Goal: Task Accomplishment & Management: Complete application form

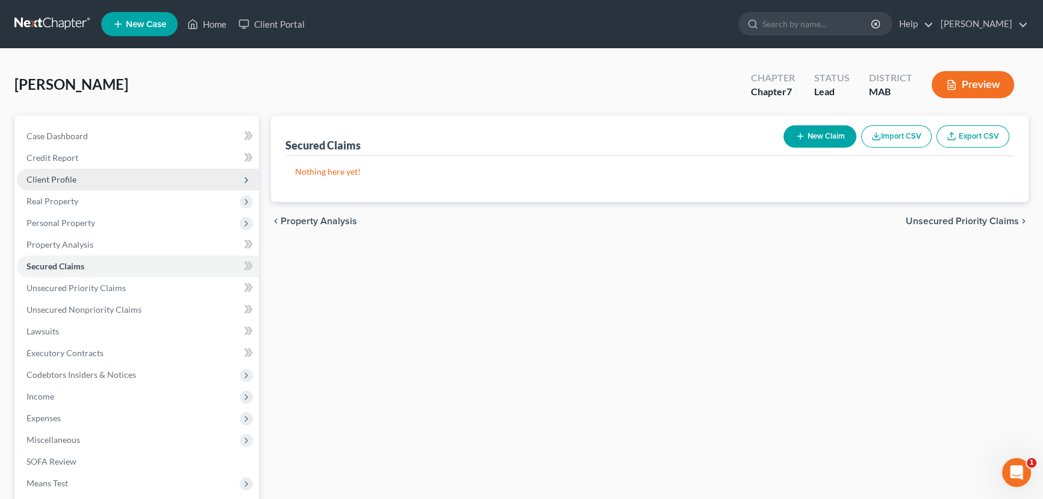
click at [57, 179] on span "Client Profile" at bounding box center [52, 179] width 50 height 10
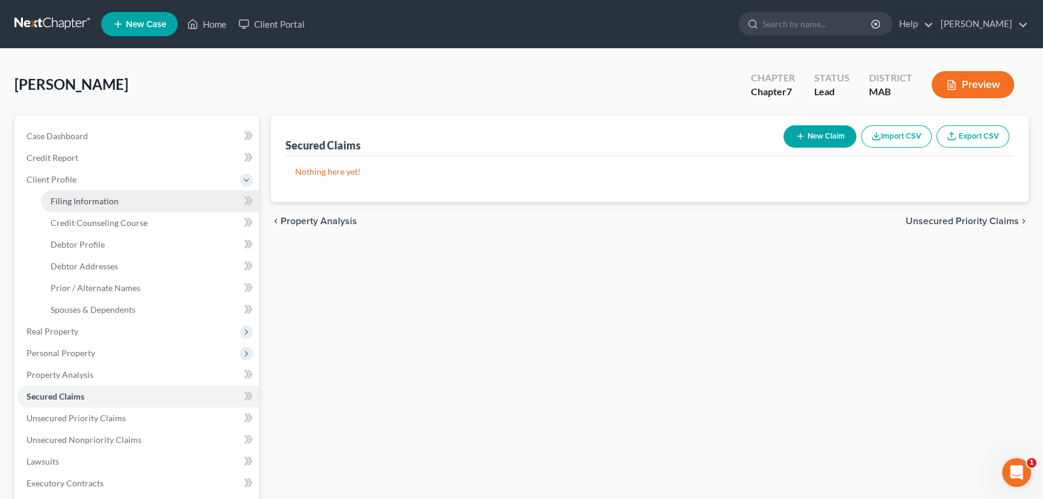
click at [69, 204] on span "Filing Information" at bounding box center [85, 201] width 68 height 10
select select "1"
select select "0"
select select "22"
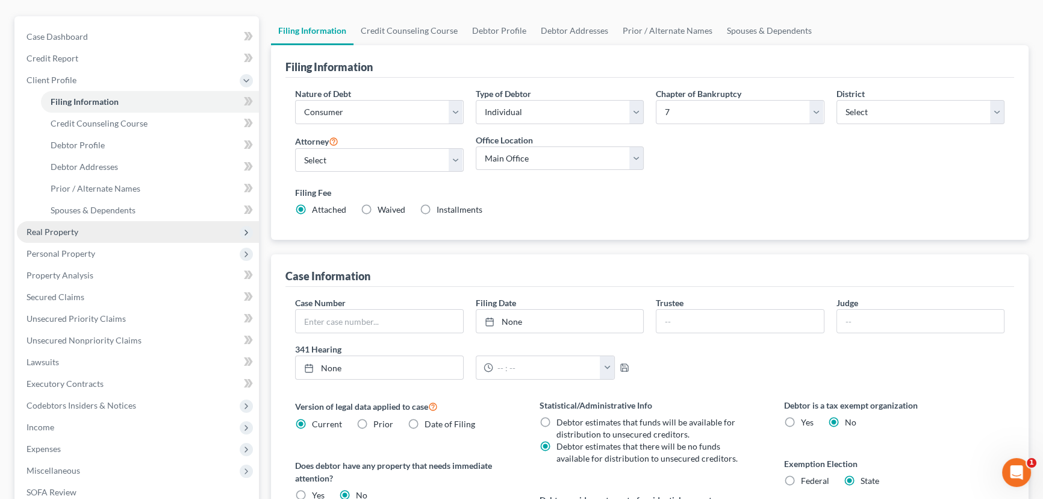
scroll to position [164, 0]
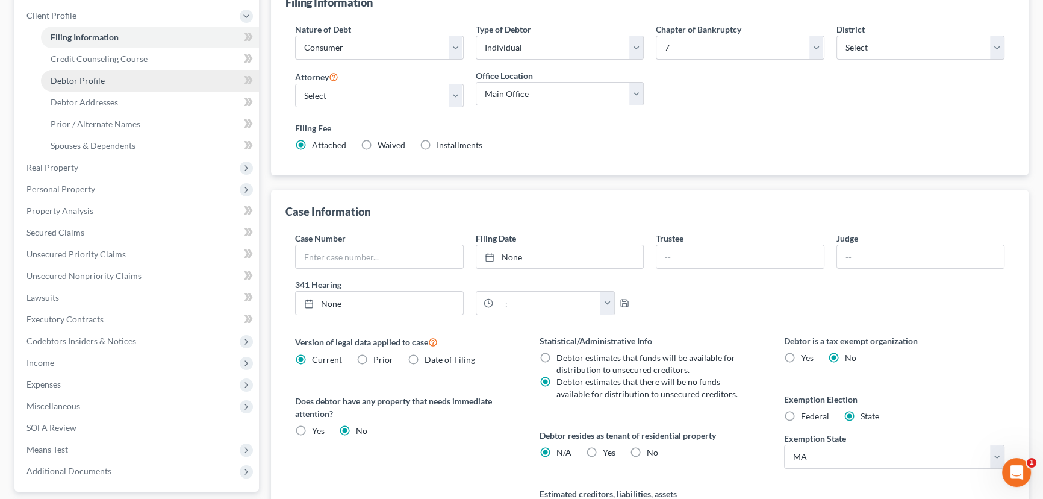
click at [87, 79] on span "Debtor Profile" at bounding box center [78, 80] width 54 height 10
select select "0"
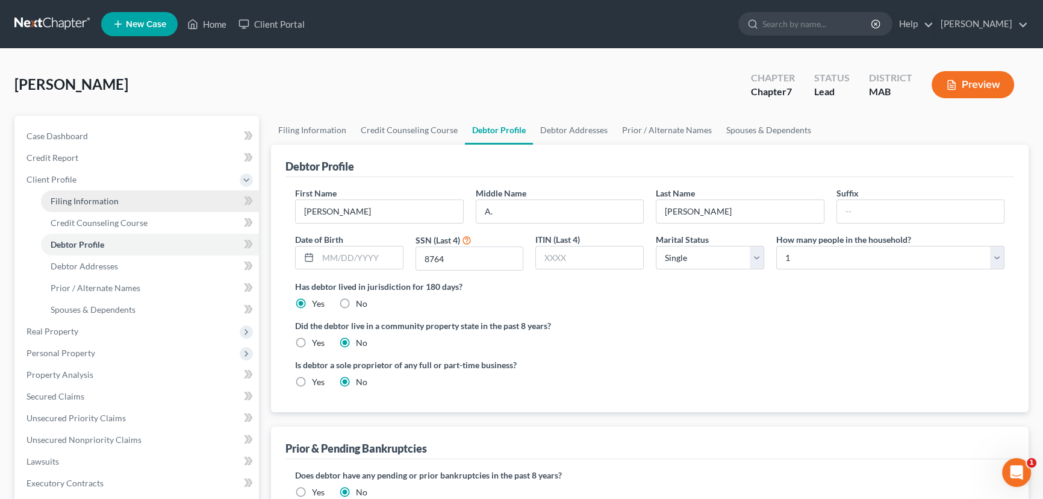
click at [95, 202] on span "Filing Information" at bounding box center [85, 201] width 68 height 10
select select "1"
select select "0"
select select "39"
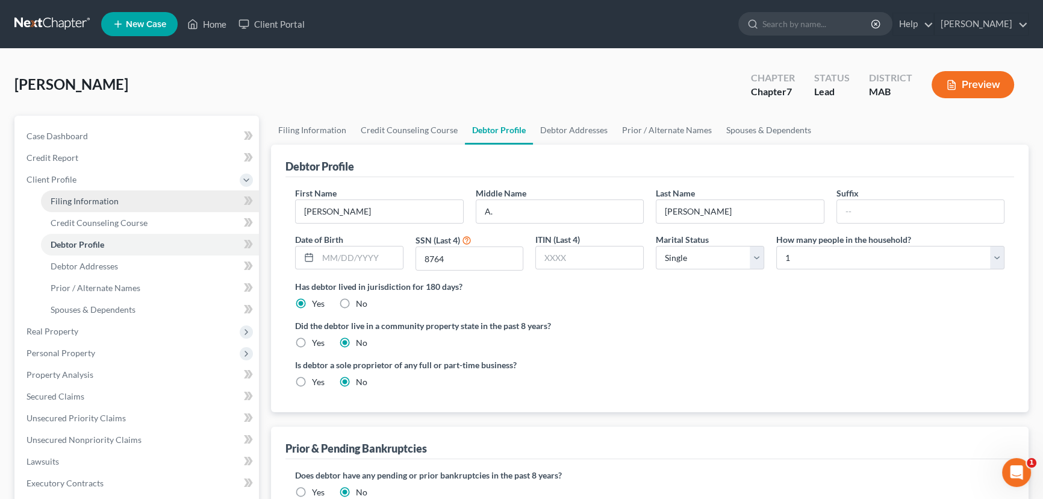
select select "0"
select select "22"
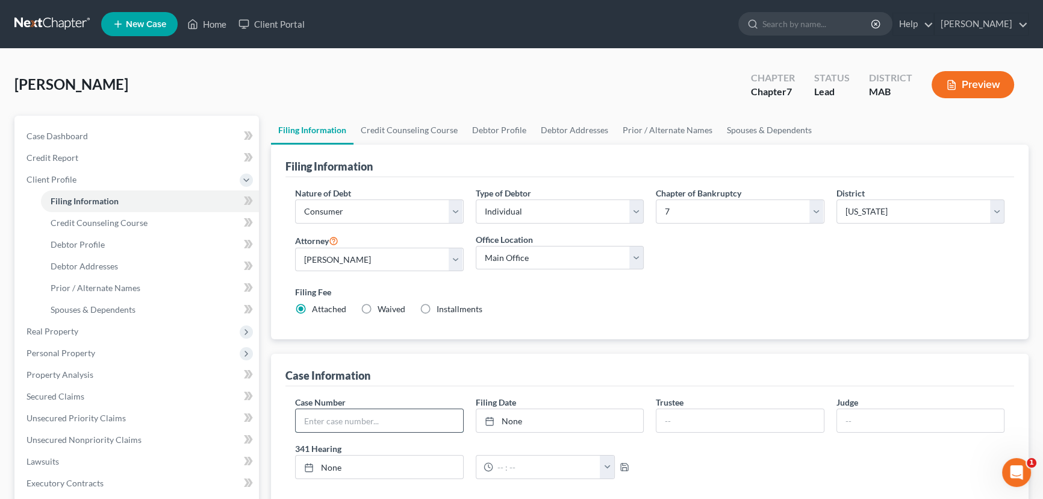
click at [321, 411] on input "text" at bounding box center [379, 420] width 167 height 23
type input "25-41097"
type input "[DATE]"
click at [498, 417] on div at bounding box center [493, 421] width 17 height 10
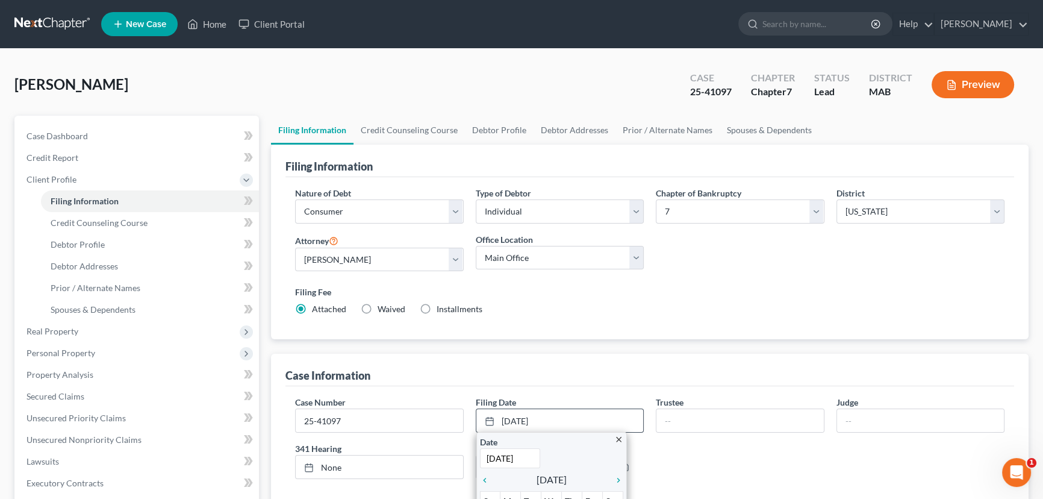
click at [507, 456] on input "[DATE]" at bounding box center [510, 458] width 60 height 20
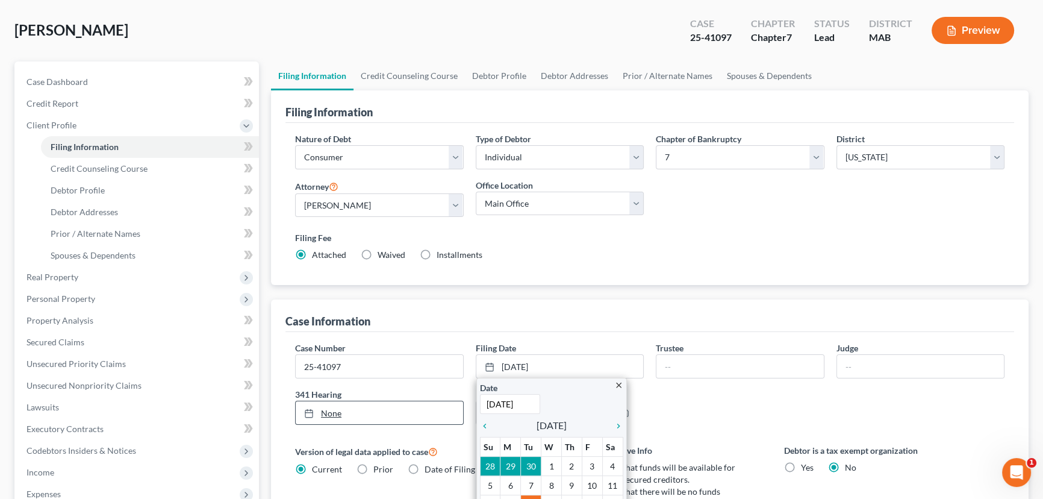
type input "[DATE]"
click at [320, 411] on link "None" at bounding box center [379, 412] width 167 height 23
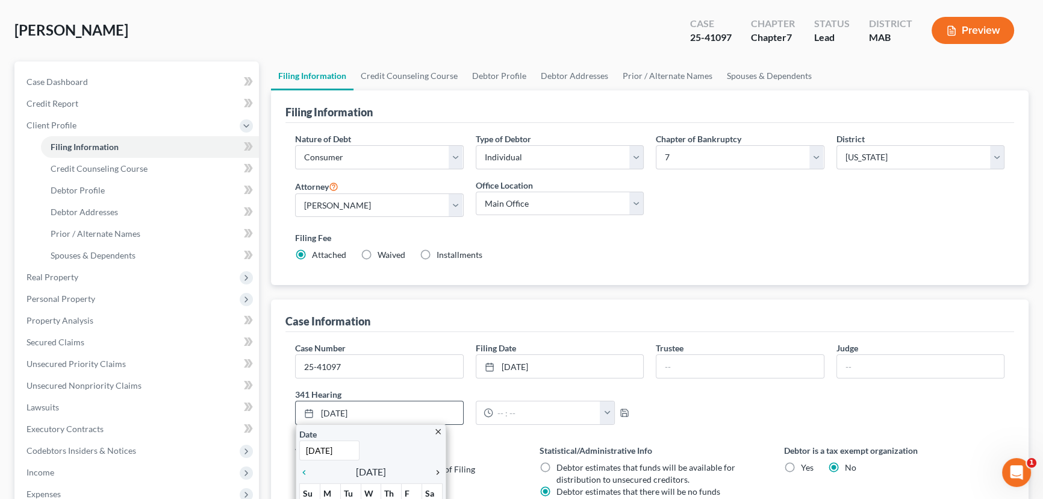
click at [435, 467] on icon "chevron_right" at bounding box center [435, 472] width 16 height 10
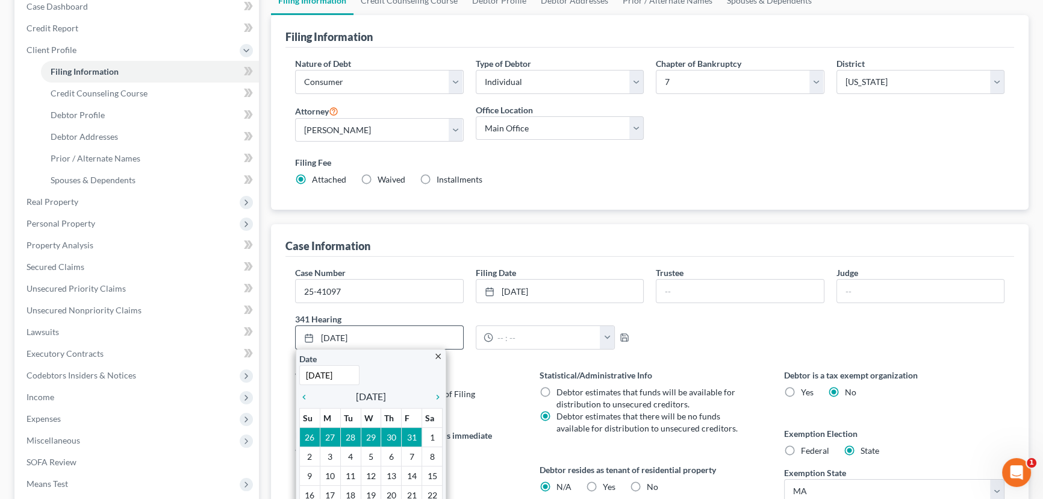
scroll to position [164, 0]
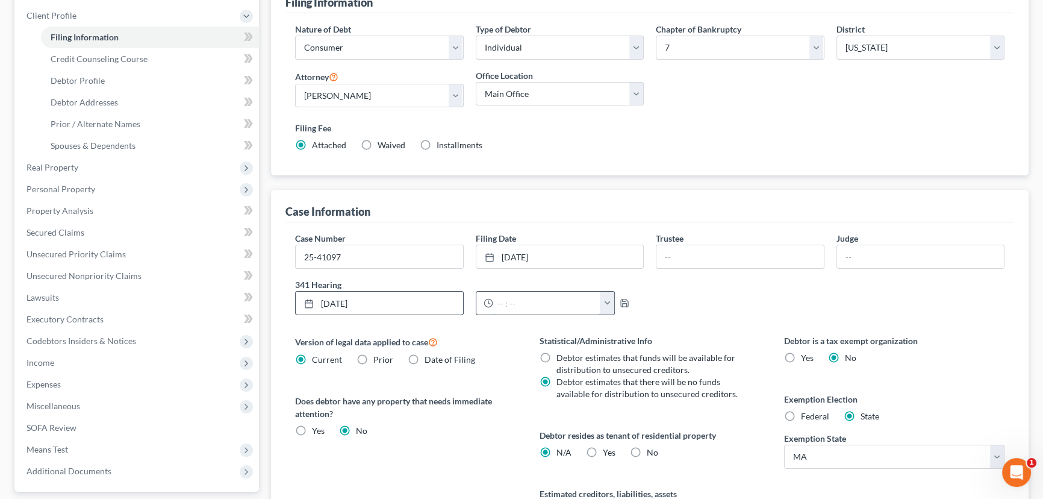
click at [497, 301] on input "text" at bounding box center [547, 303] width 108 height 23
click at [507, 301] on input "1030am" at bounding box center [547, 303] width 108 height 23
click at [517, 301] on input "10:30am" at bounding box center [547, 303] width 108 height 23
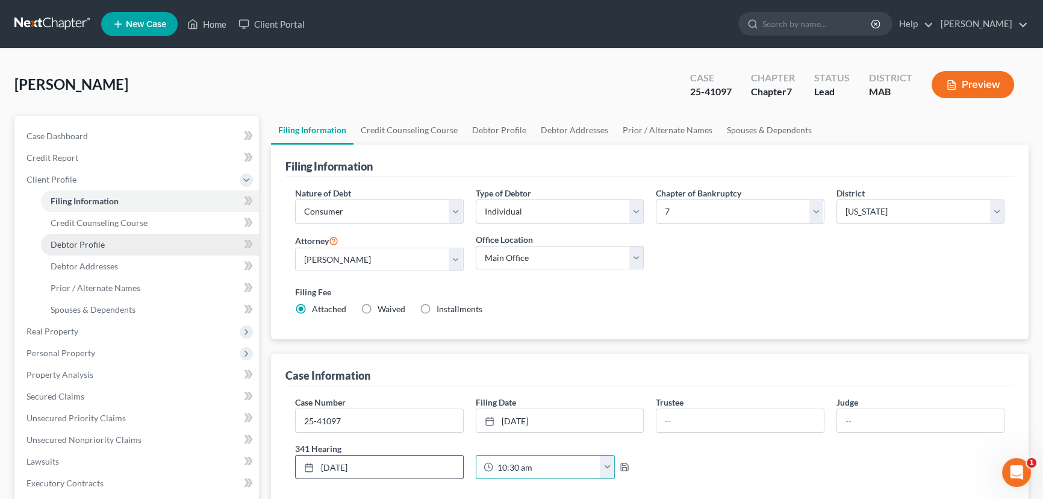
type input "10:30 am"
click at [87, 245] on span "Debtor Profile" at bounding box center [78, 244] width 54 height 10
select select "0"
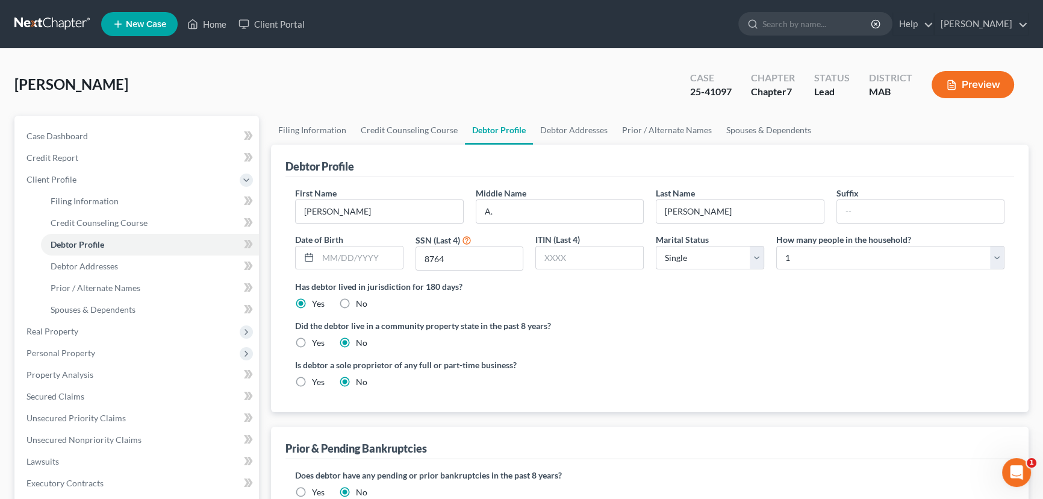
click at [144, 23] on span "New Case" at bounding box center [146, 24] width 40 height 9
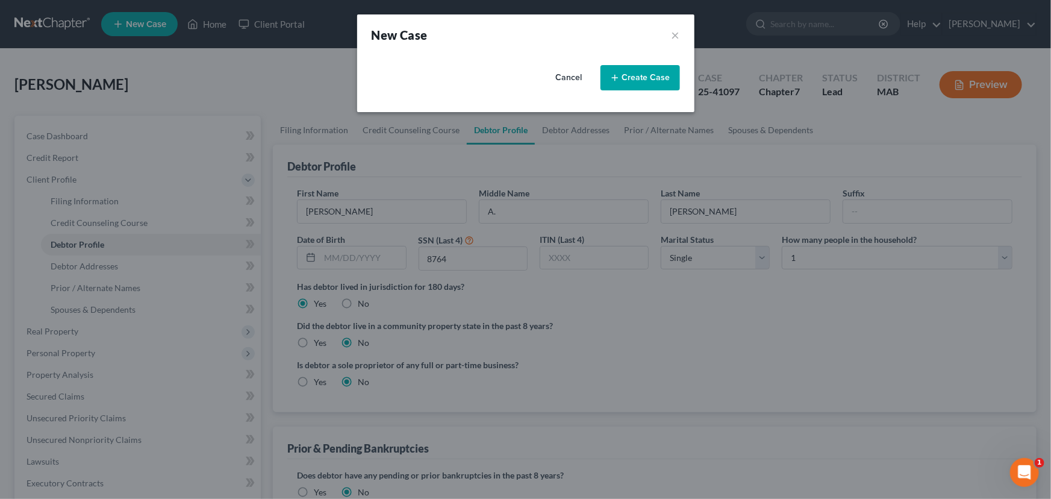
select select "39"
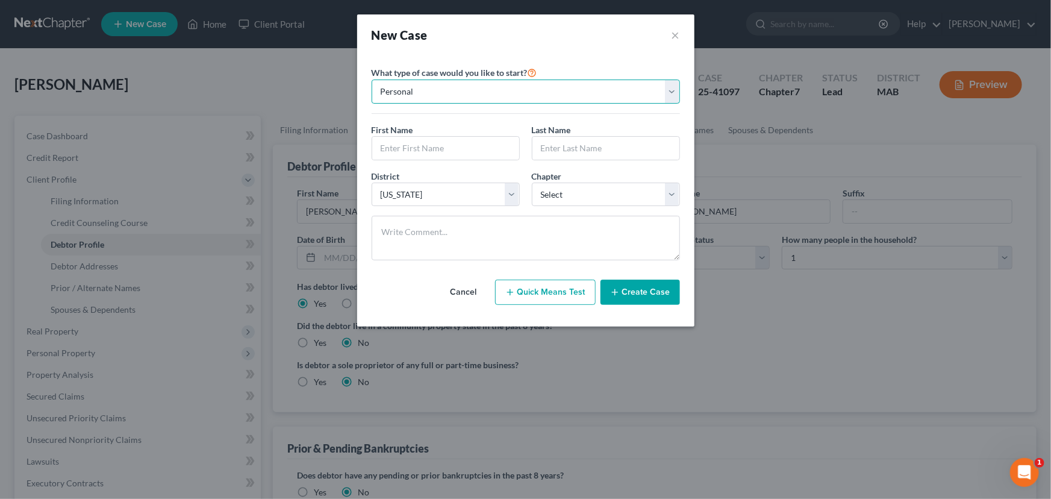
click at [673, 90] on select "Personal Business" at bounding box center [526, 92] width 308 height 24
select select "1"
click at [372, 80] on select "Personal Business" at bounding box center [526, 92] width 308 height 24
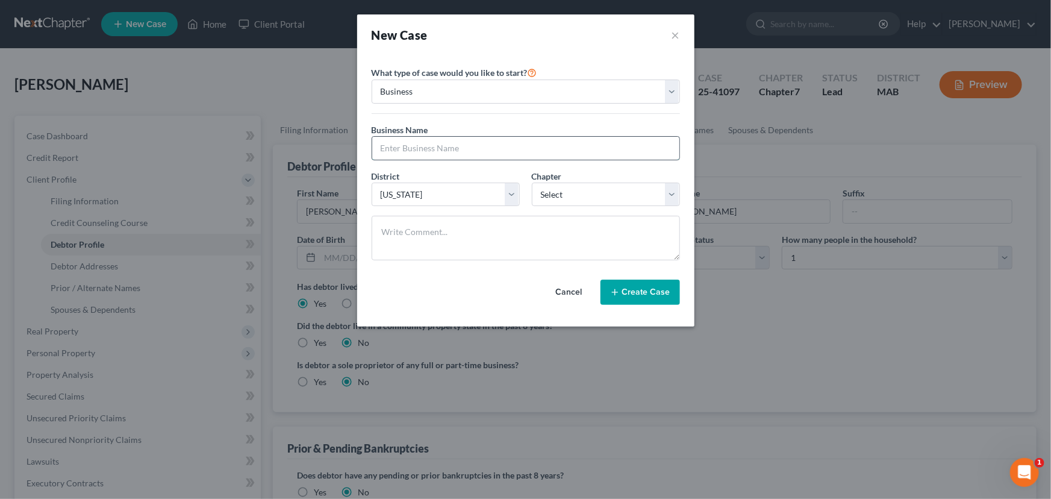
click at [392, 146] on input "text" at bounding box center [525, 148] width 307 height 23
type input "163 Chestnut LLC"
click at [666, 193] on select "Select 7 11 12" at bounding box center [606, 195] width 148 height 24
select select "0"
click at [532, 183] on select "Select 7 11 12" at bounding box center [606, 195] width 148 height 24
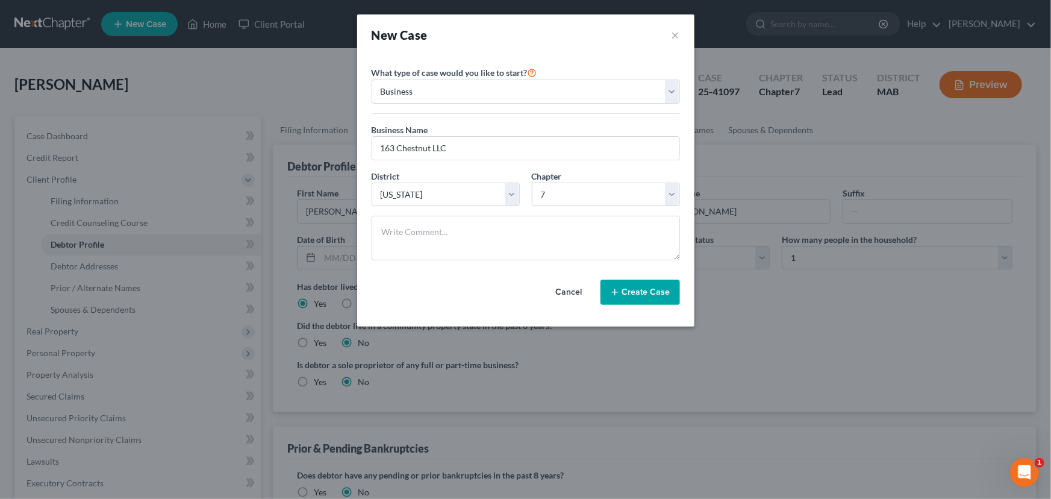
click at [623, 289] on button "Create Case" at bounding box center [641, 292] width 80 height 25
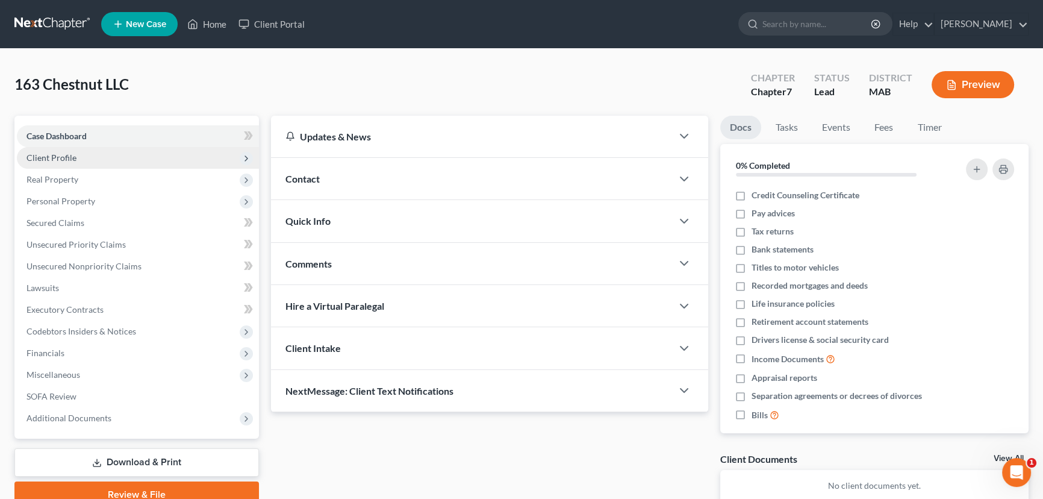
click at [67, 157] on span "Client Profile" at bounding box center [52, 157] width 50 height 10
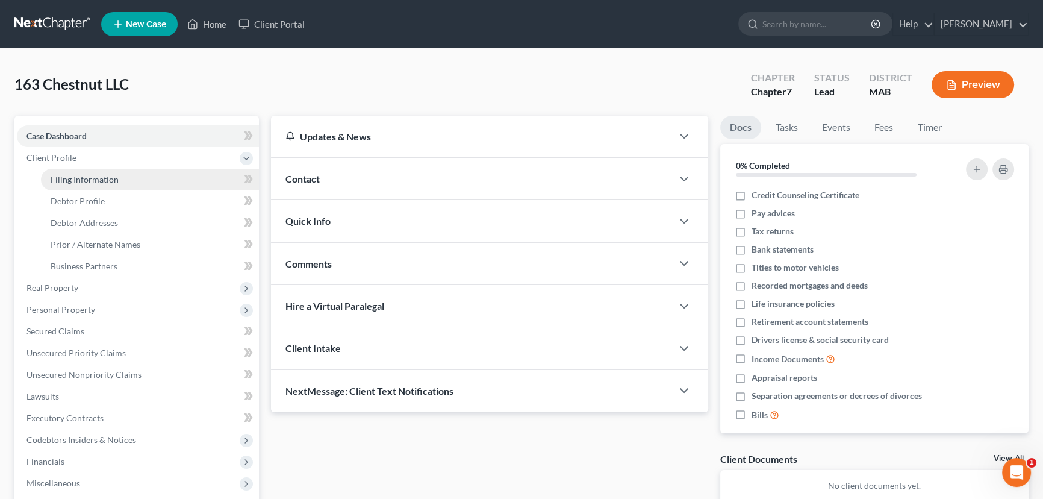
click at [92, 178] on span "Filing Information" at bounding box center [85, 179] width 68 height 10
select select "1"
select select "0"
select select "39"
select select "0"
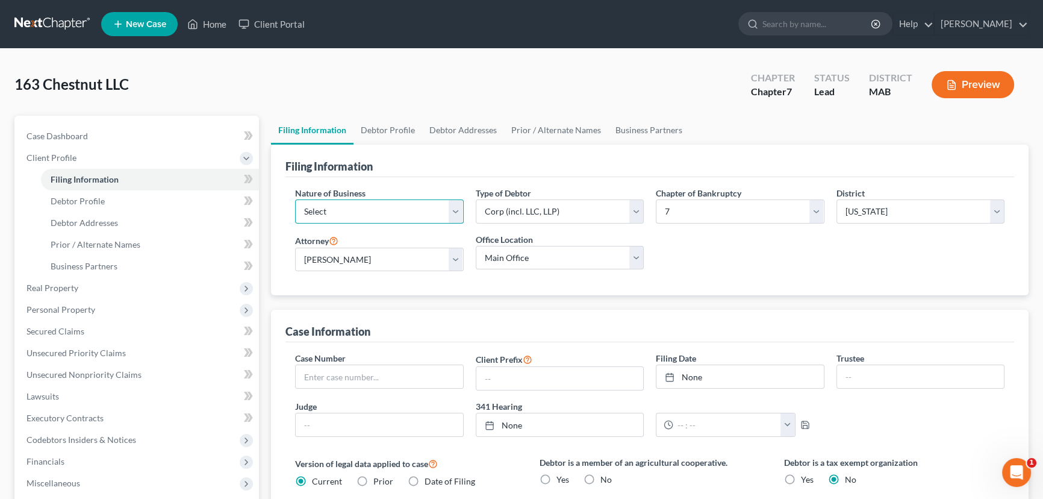
click at [455, 210] on select "Select Clearing Bank Commodity Broker Health Care Business Other Railroad Singl…" at bounding box center [379, 211] width 169 height 24
select select "3"
click at [295, 199] on select "Select Clearing Bank Commodity Broker Health Care Business Other Railroad Singl…" at bounding box center [379, 211] width 169 height 24
click at [634, 207] on select "Select Partnership Corp (incl. LLC, LLP) Other" at bounding box center [560, 211] width 169 height 24
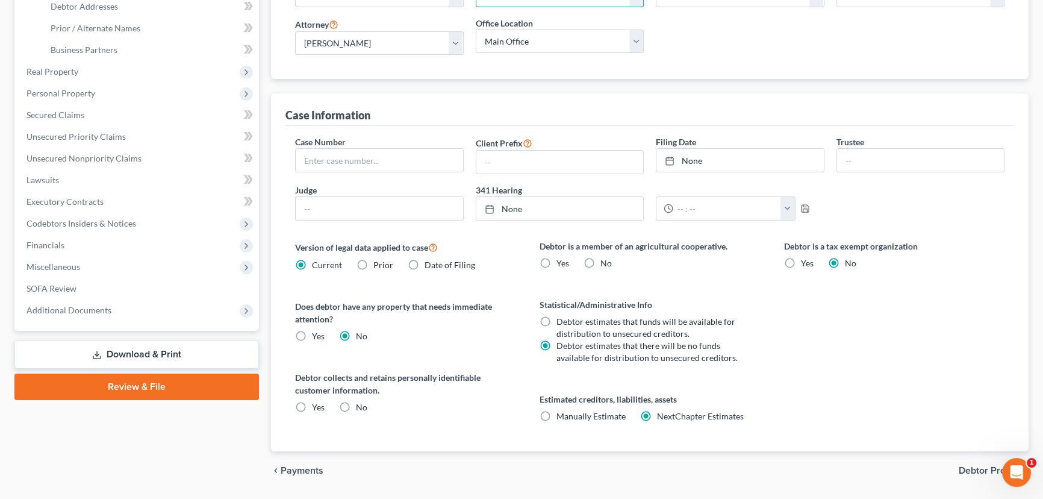
scroll to position [219, 0]
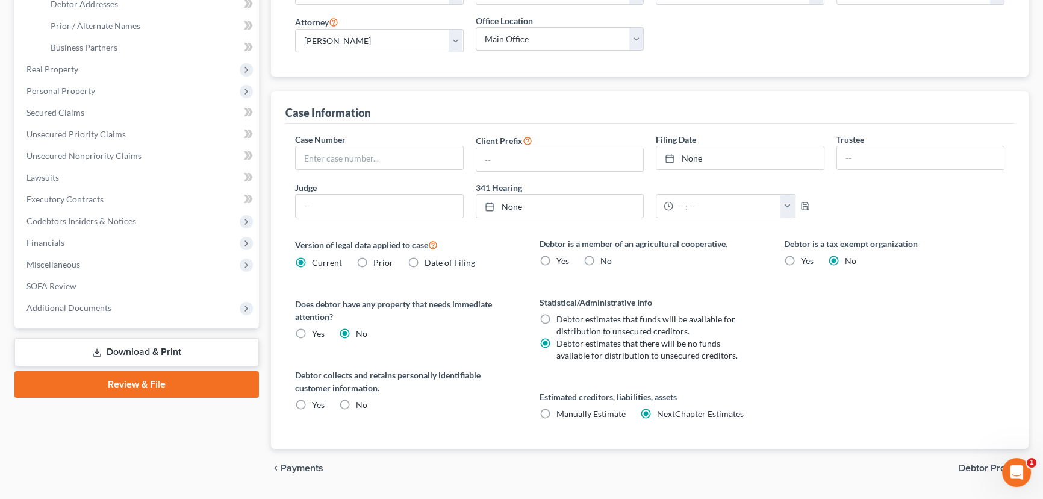
click at [356, 404] on label "No" at bounding box center [361, 405] width 11 height 12
click at [361, 404] on input "No" at bounding box center [365, 403] width 8 height 8
radio input "true"
click at [601, 257] on label "No" at bounding box center [606, 261] width 11 height 12
click at [605, 257] on input "No" at bounding box center [609, 259] width 8 height 8
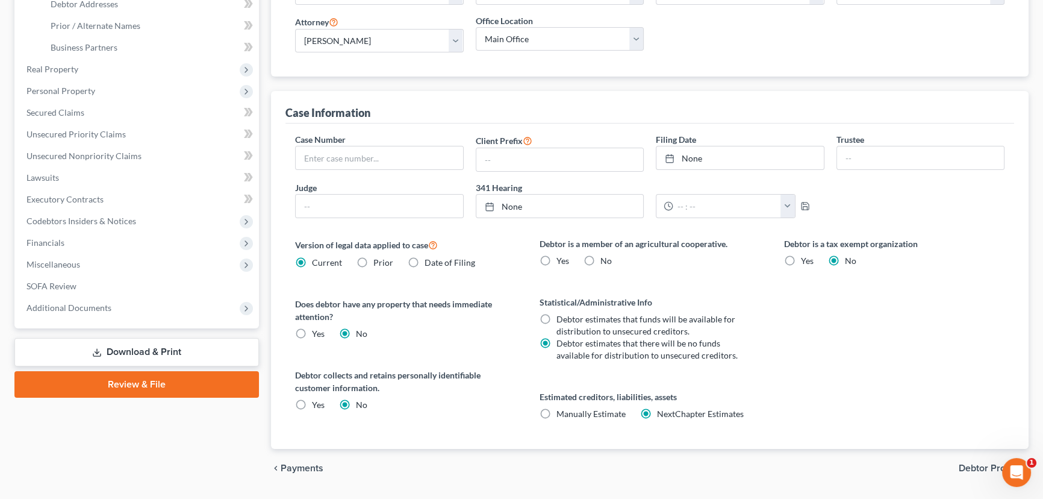
radio input "true"
click at [557, 316] on label "Debtor estimates that funds will be available for distribution to unsecured cre…" at bounding box center [651, 325] width 189 height 24
click at [561, 316] on input "Debtor estimates that funds will be available for distribution to unsecured cre…" at bounding box center [565, 317] width 8 height 8
radio input "true"
radio input "false"
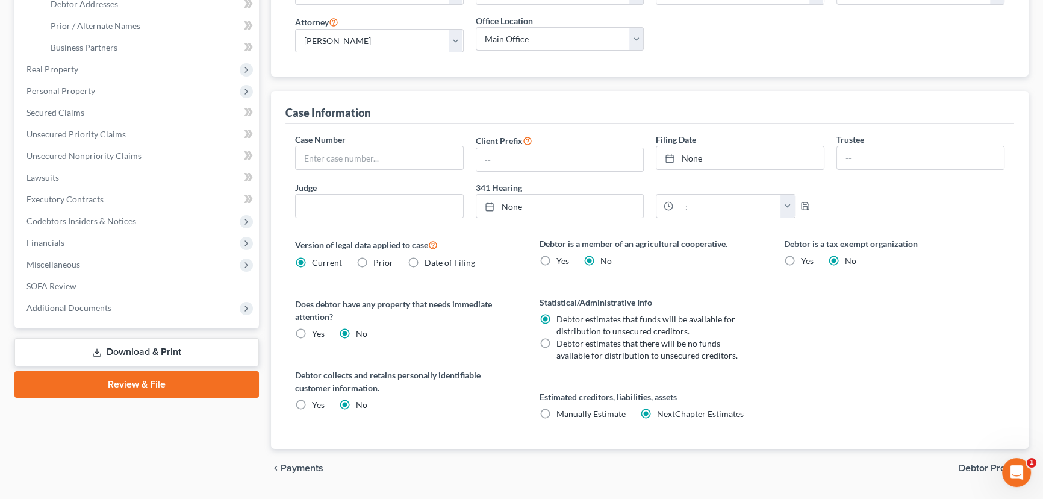
scroll to position [251, 0]
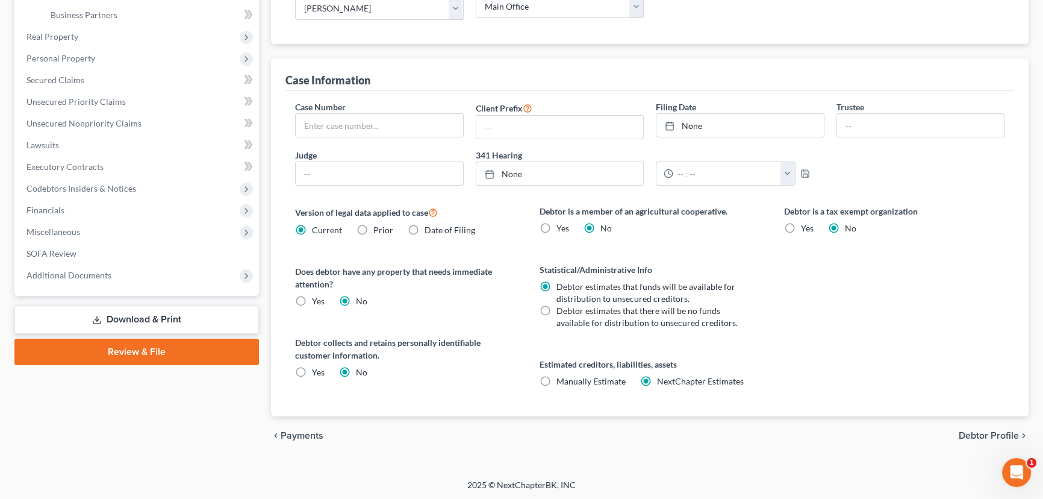
click at [987, 437] on span "Debtor Profile" at bounding box center [989, 436] width 60 height 10
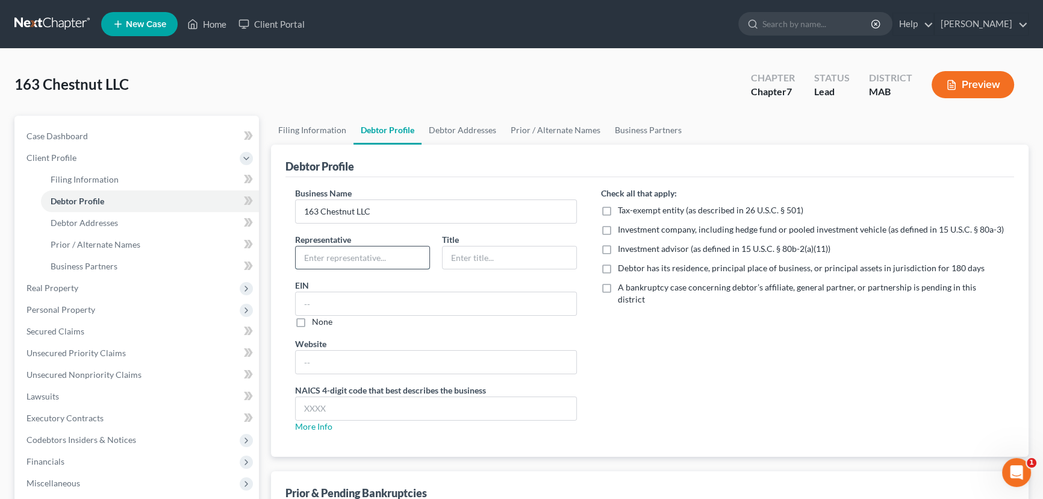
click at [361, 259] on input "text" at bounding box center [363, 257] width 134 height 23
click at [317, 256] on input "[PERSON_NAME]" at bounding box center [363, 257] width 134 height 23
type input "[PERSON_NAME]"
click at [452, 252] on input "text" at bounding box center [510, 257] width 134 height 23
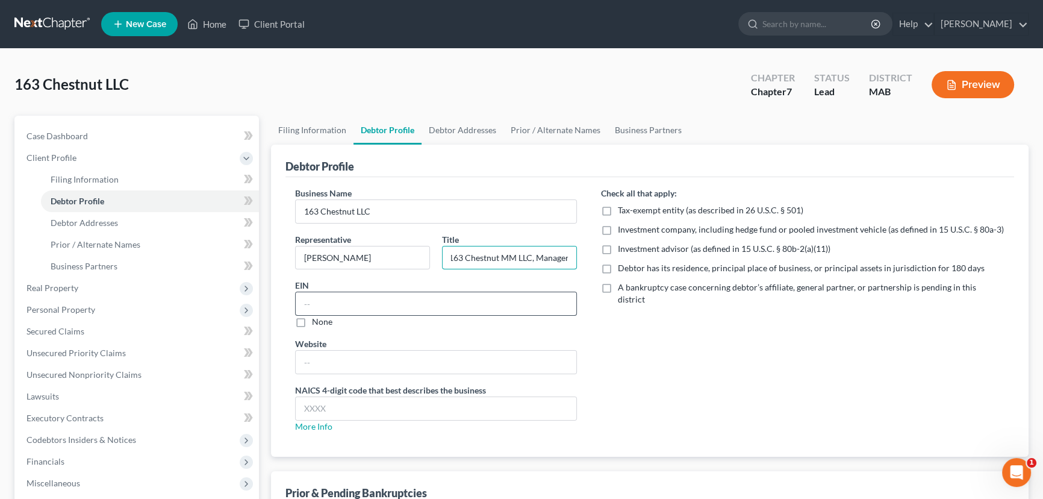
type input "Manager of 163 Chestnut MM LLC, Manager"
click at [325, 304] on input "text" at bounding box center [436, 303] width 281 height 23
click at [317, 425] on link "More Info" at bounding box center [313, 426] width 37 height 10
click at [313, 402] on input "text" at bounding box center [436, 408] width 281 height 23
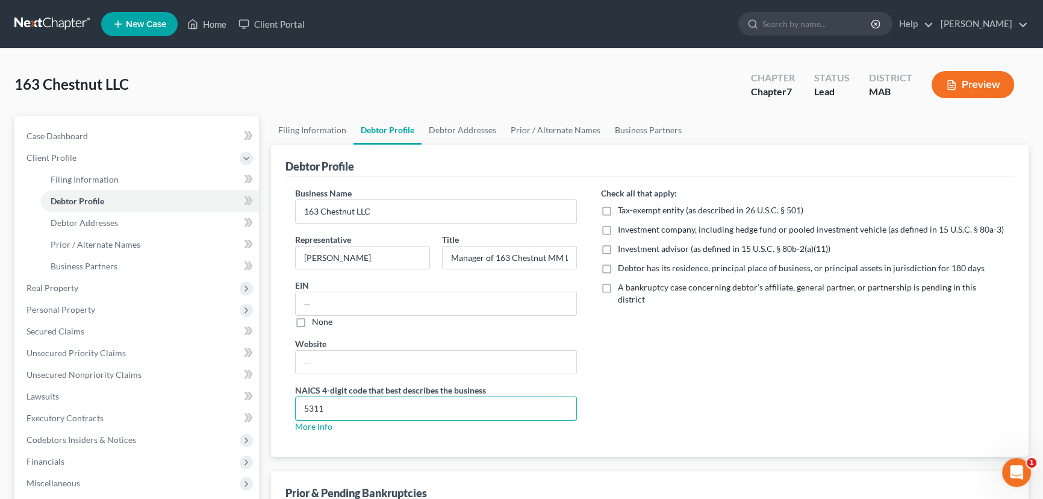
type input "5311"
click at [618, 267] on label "Debtor has its residence, principal place of business, or principal assets in j…" at bounding box center [801, 268] width 367 height 12
click at [623, 267] on input "Debtor has its residence, principal place of business, or principal assets in j…" at bounding box center [627, 266] width 8 height 8
checkbox input "true"
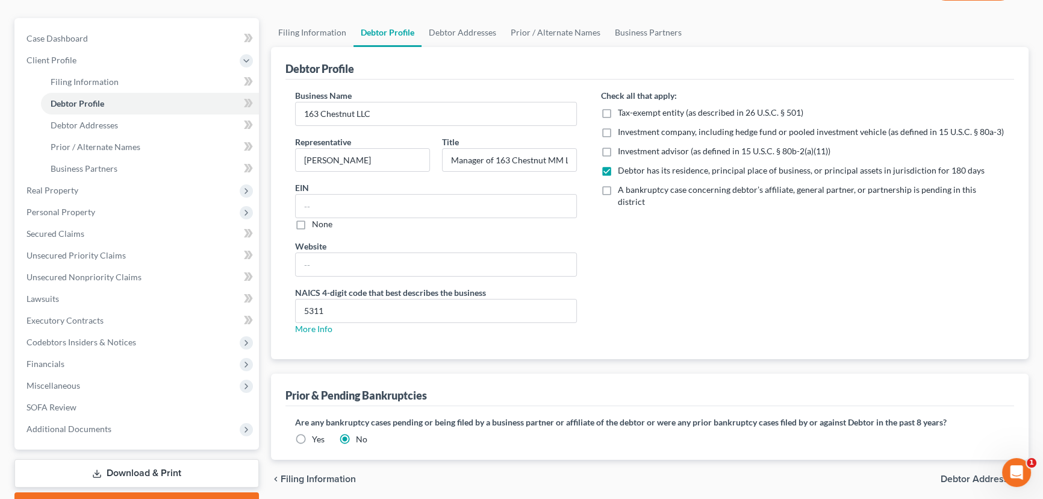
scroll to position [161, 0]
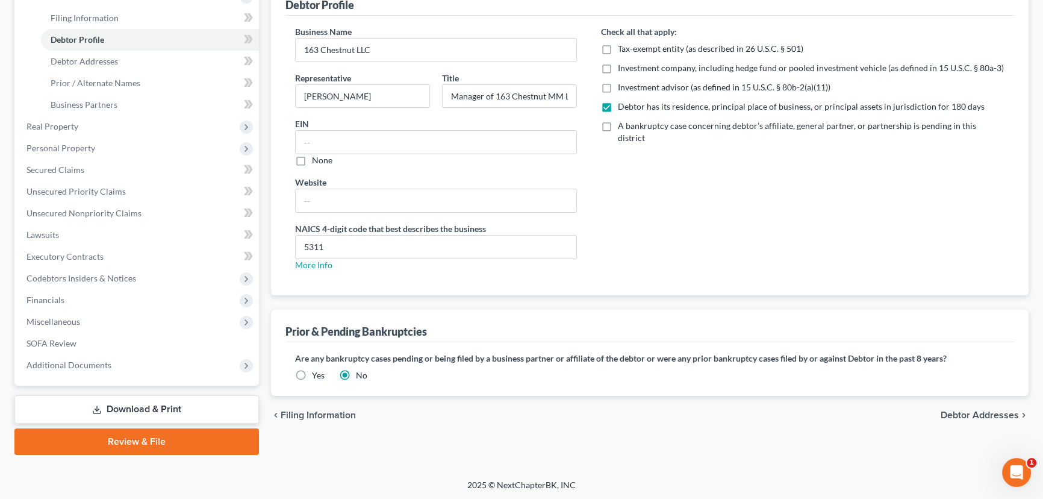
click at [968, 411] on span "Debtor Addresses" at bounding box center [980, 415] width 78 height 10
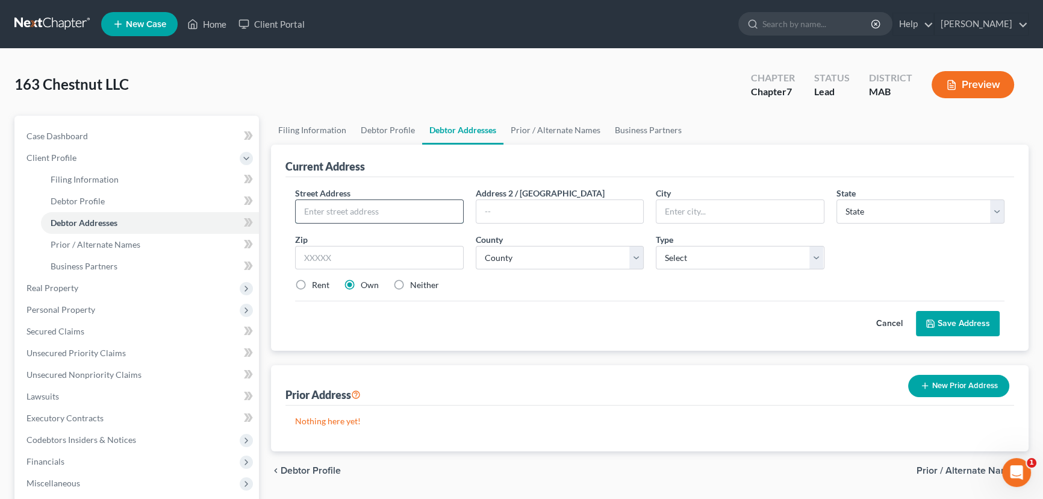
click at [347, 219] on input "text" at bounding box center [379, 211] width 167 height 23
type input "[STREET_ADDRESS]"
type input "Unit 1"
type input "Chelsea"
select select "22"
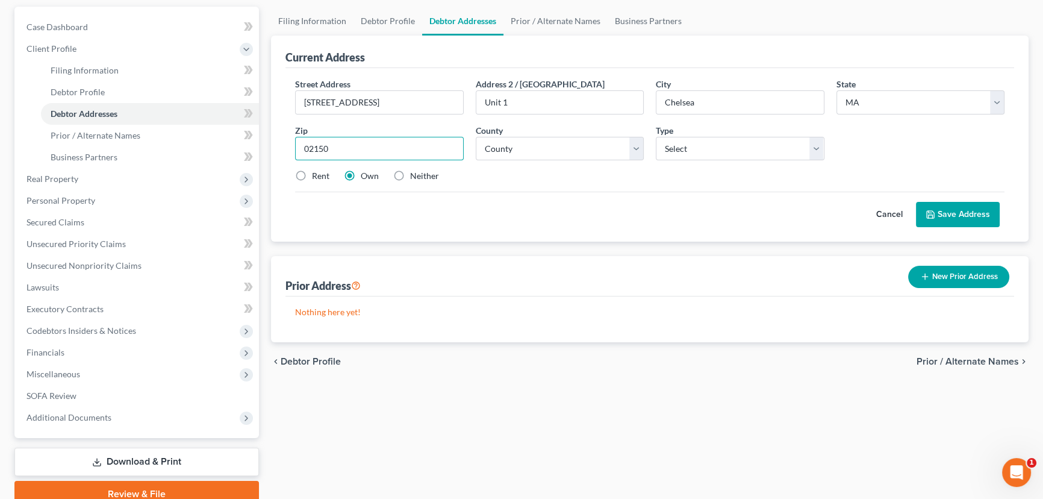
scroll to position [161, 0]
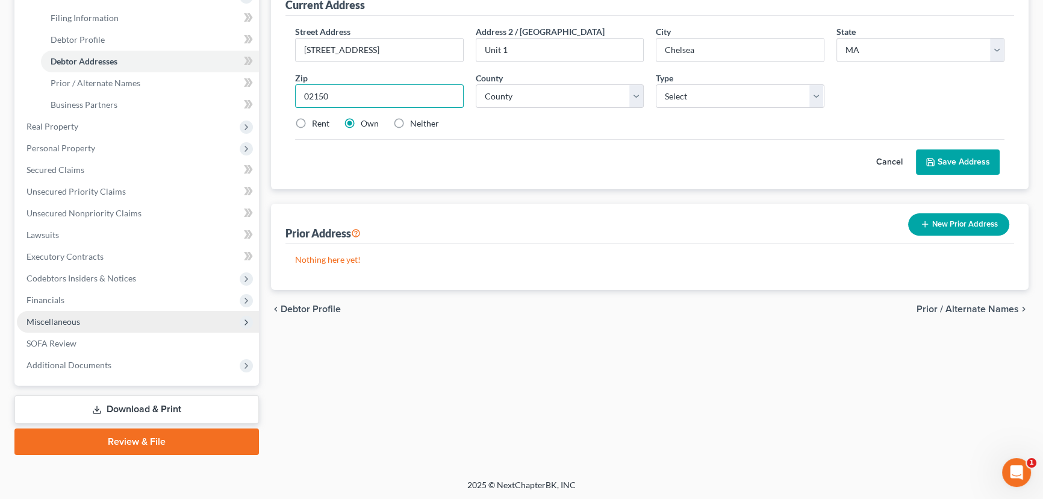
type input "02150"
click at [53, 323] on span "Miscellaneous" at bounding box center [54, 321] width 54 height 10
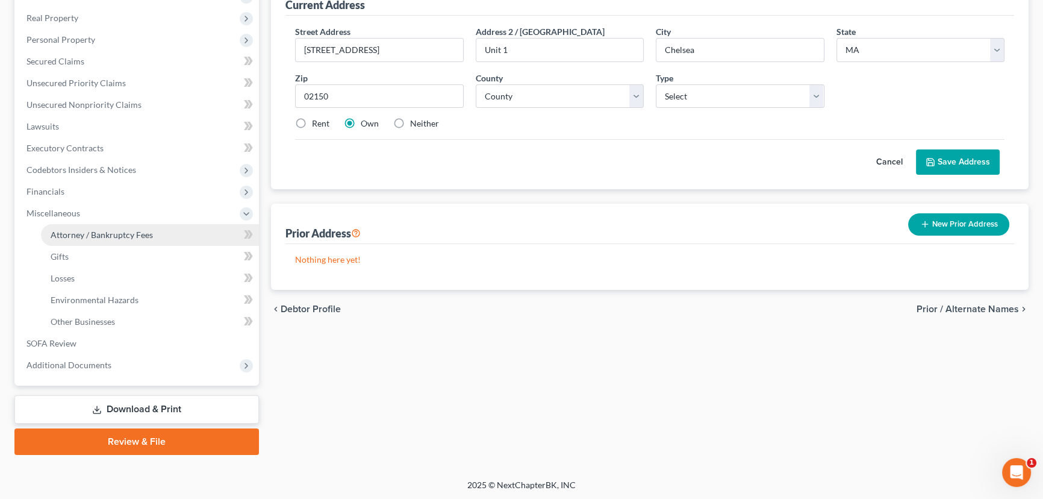
click at [96, 237] on span "Attorney / Bankruptcy Fees" at bounding box center [102, 235] width 102 height 10
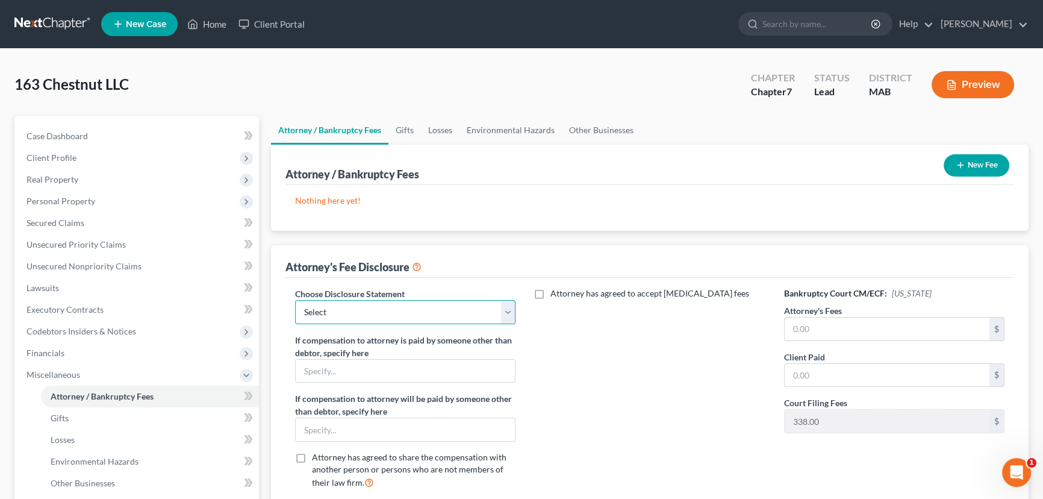
click at [505, 305] on select "Select LiPresti MetLIfe Chapter 7 Chapter 11 attorney fee disclosure Chapter 13…" at bounding box center [405, 312] width 220 height 24
select select "3"
click at [295, 300] on select "Select LiPresti MetLIfe Chapter 7 Chapter 11 attorney fee disclosure Chapter 13…" at bounding box center [405, 312] width 220 height 24
click at [790, 330] on input "text" at bounding box center [887, 328] width 205 height 23
drag, startPoint x: 801, startPoint y: 327, endPoint x: 843, endPoint y: 323, distance: 42.9
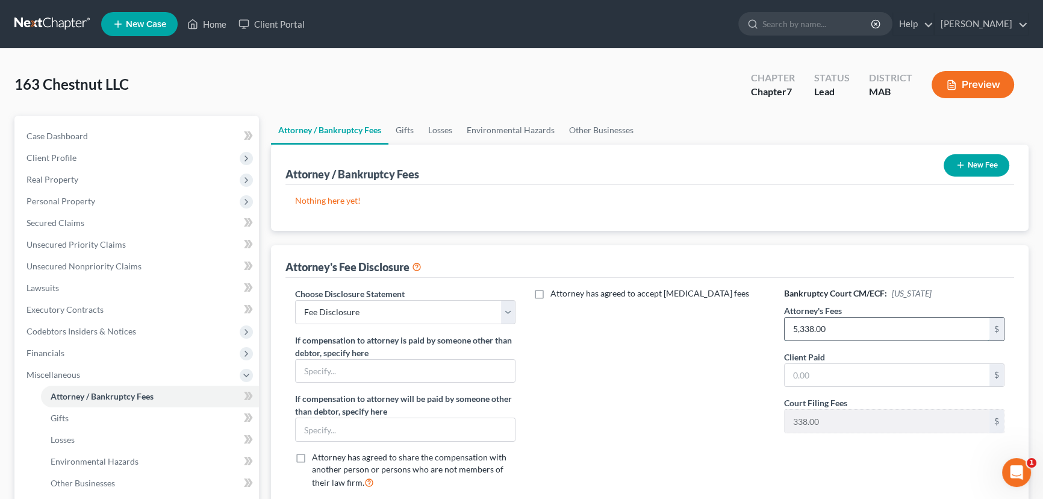
click at [843, 323] on input "5,338.00" at bounding box center [887, 328] width 205 height 23
type input "5,000.00"
